Goal: Transaction & Acquisition: Purchase product/service

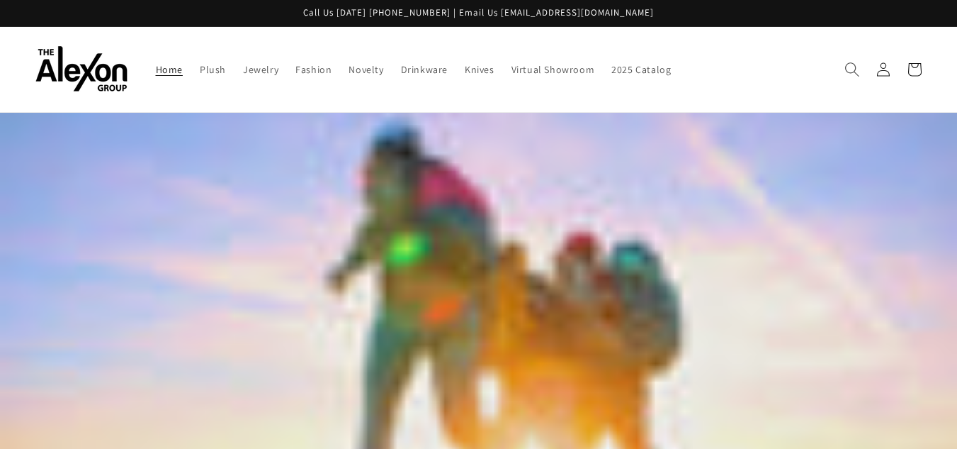
click at [845, 69] on icon "Search" at bounding box center [852, 69] width 15 height 15
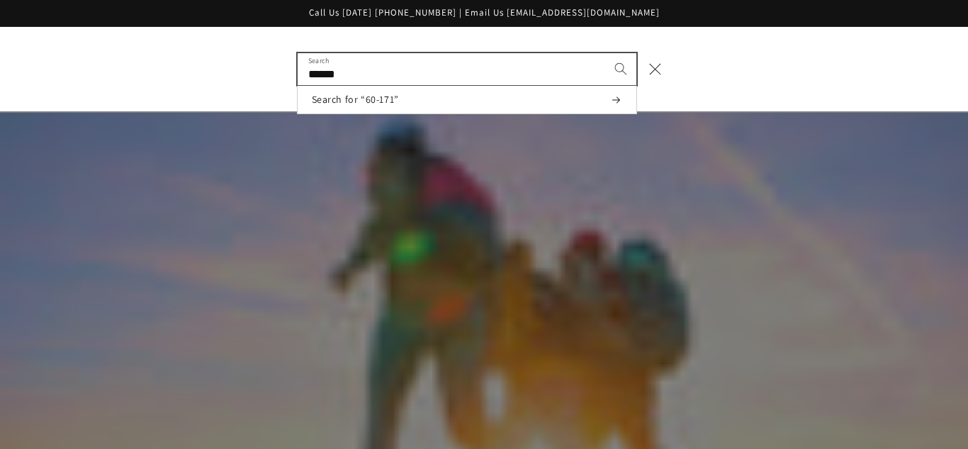
type input "******"
click at [605, 53] on button "Search" at bounding box center [620, 68] width 31 height 31
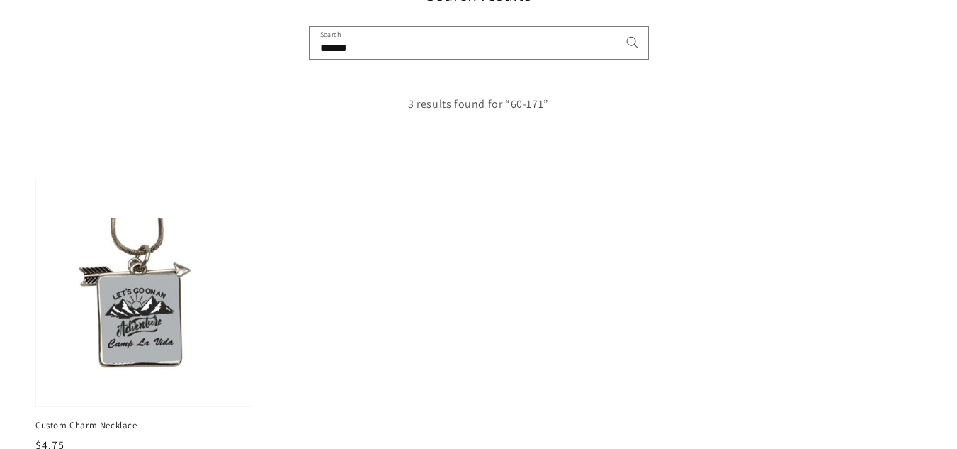
scroll to position [165, 0]
click at [140, 324] on img at bounding box center [143, 292] width 221 height 234
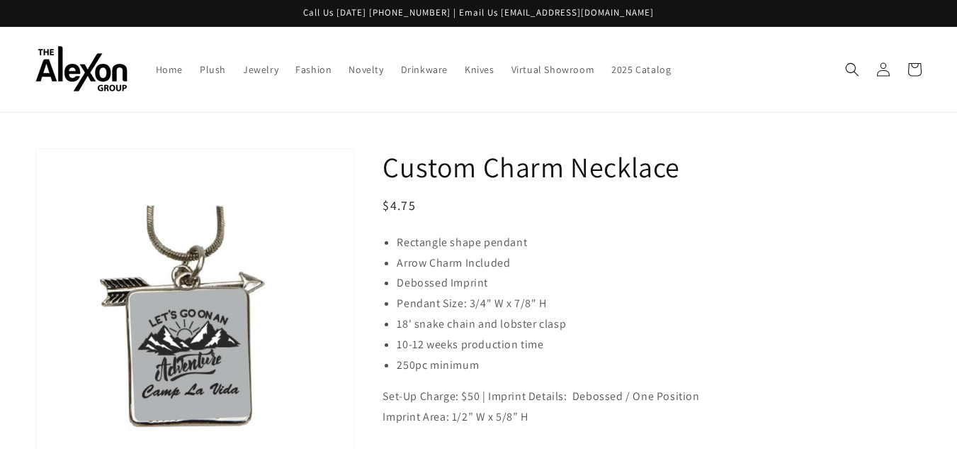
drag, startPoint x: 159, startPoint y: 330, endPoint x: 566, endPoint y: 220, distance: 421.3
click at [566, 220] on div "Custom Charm Necklace Regular price $4.75 Regular price Sale price $4.75 Unit p…" at bounding box center [652, 364] width 539 height 433
drag, startPoint x: 181, startPoint y: 337, endPoint x: 189, endPoint y: 351, distance: 15.2
click at [189, 351] on button "Open media 1 in gallery view" at bounding box center [194, 316] width 317 height 335
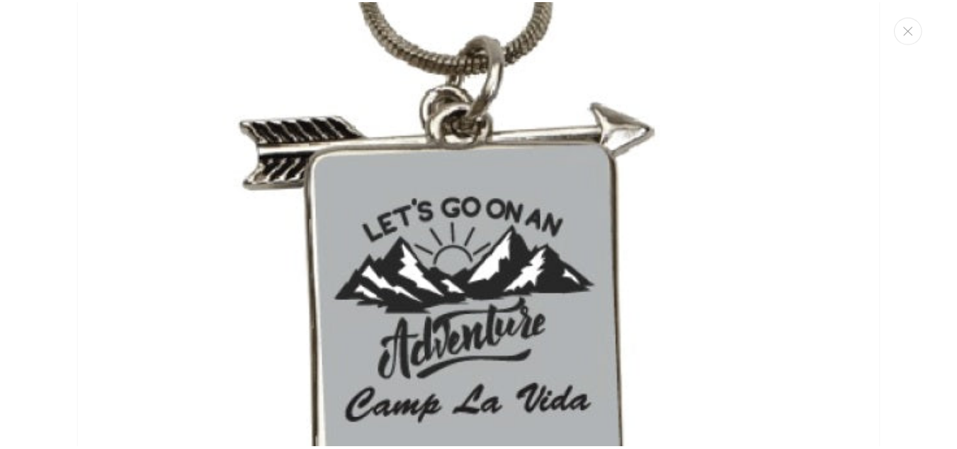
scroll to position [35, 0]
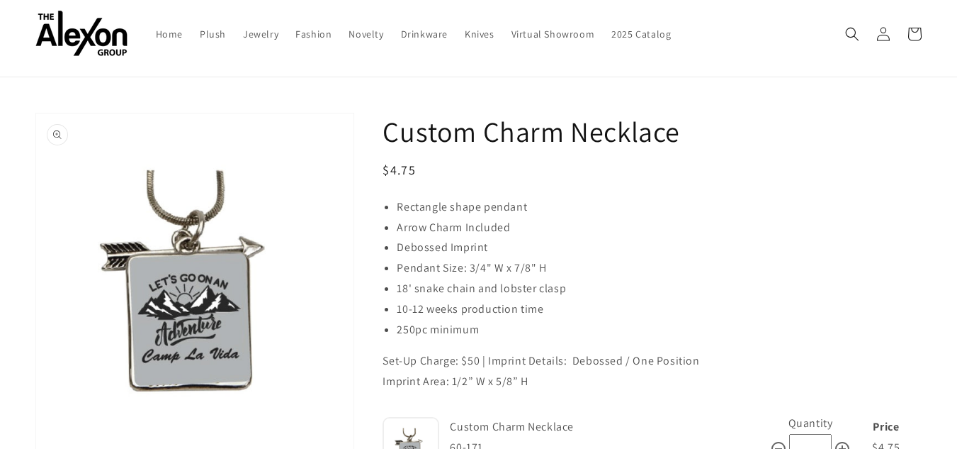
drag, startPoint x: 461, startPoint y: 269, endPoint x: 142, endPoint y: 291, distance: 319.7
click at [142, 291] on button "Open media 1 in gallery view" at bounding box center [194, 280] width 317 height 335
drag, startPoint x: 402, startPoint y: 322, endPoint x: 739, endPoint y: 261, distance: 342.8
click at [739, 261] on li "Pendant Size: 3/4" W x 7/8" H" at bounding box center [659, 268] width 525 height 21
